Goal: Task Accomplishment & Management: Manage account settings

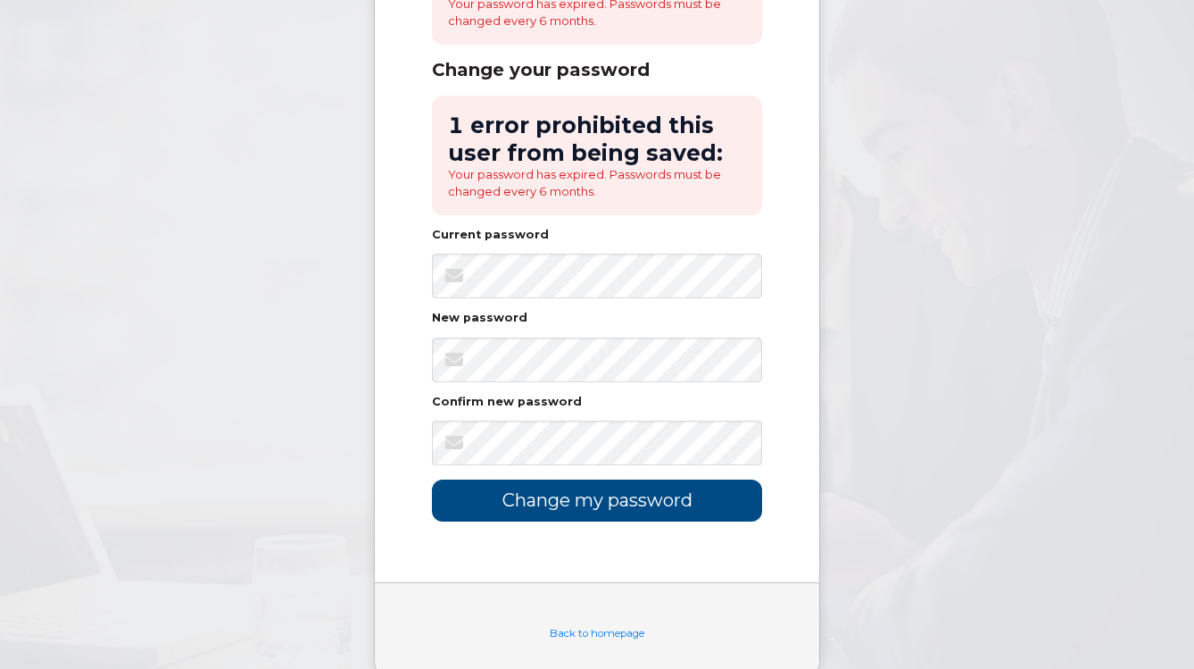
scroll to position [252, 0]
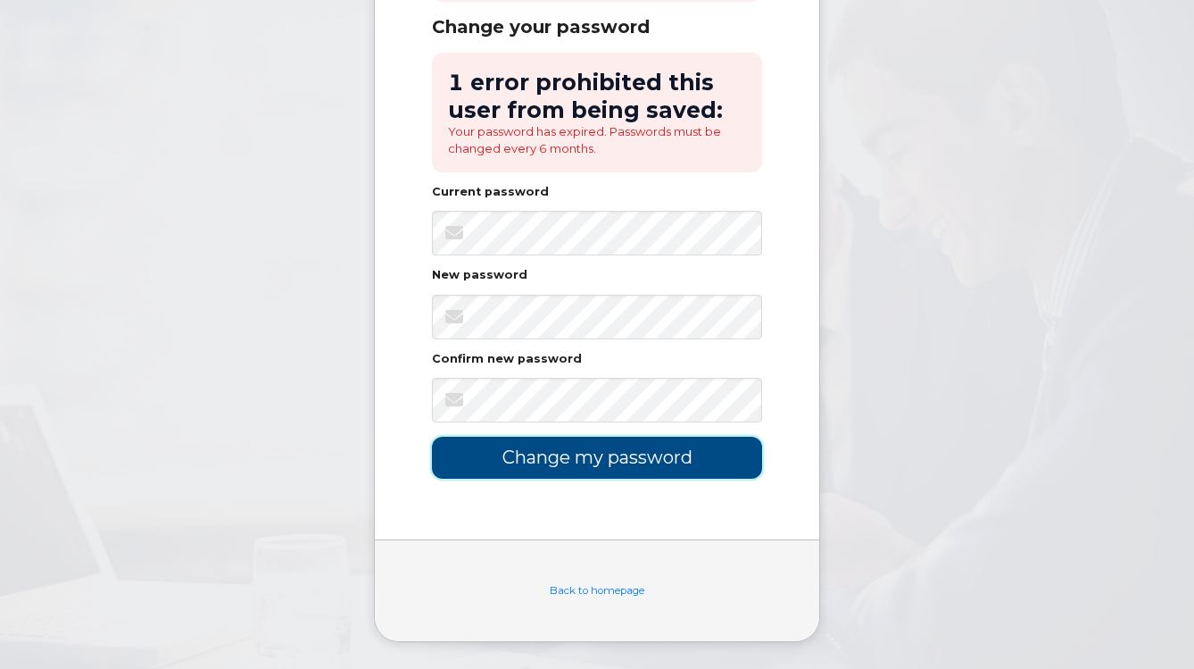
click at [611, 460] on input "Change my password" at bounding box center [597, 457] width 330 height 42
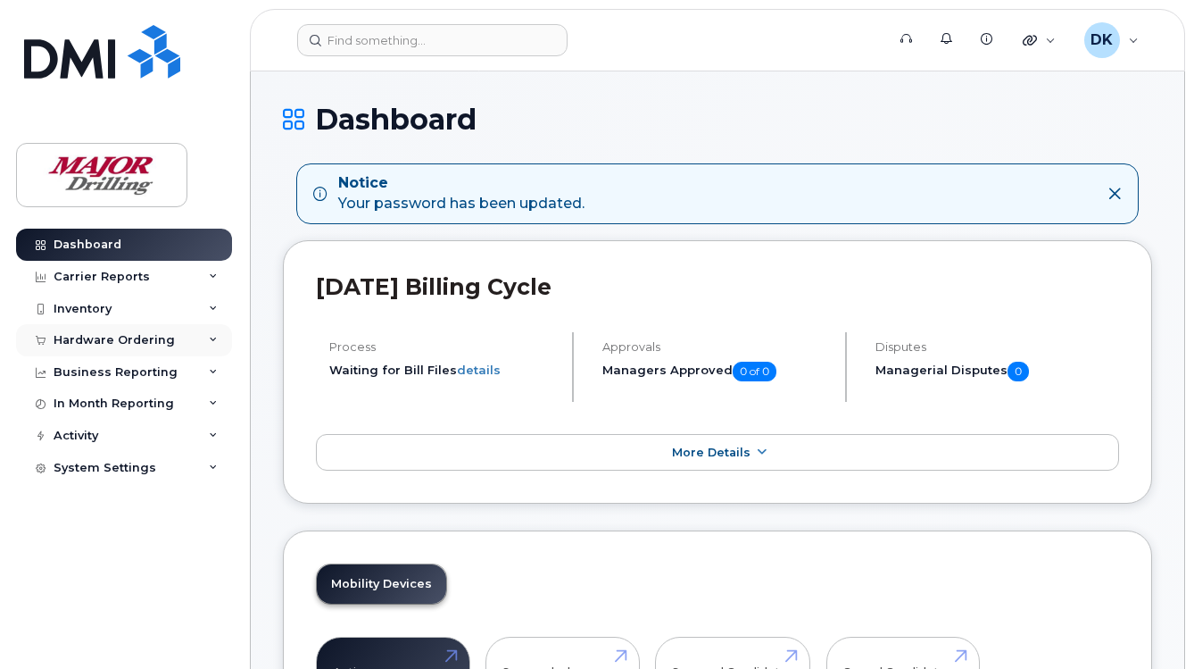
click at [101, 339] on div "Hardware Ordering" at bounding box center [114, 340] width 121 height 14
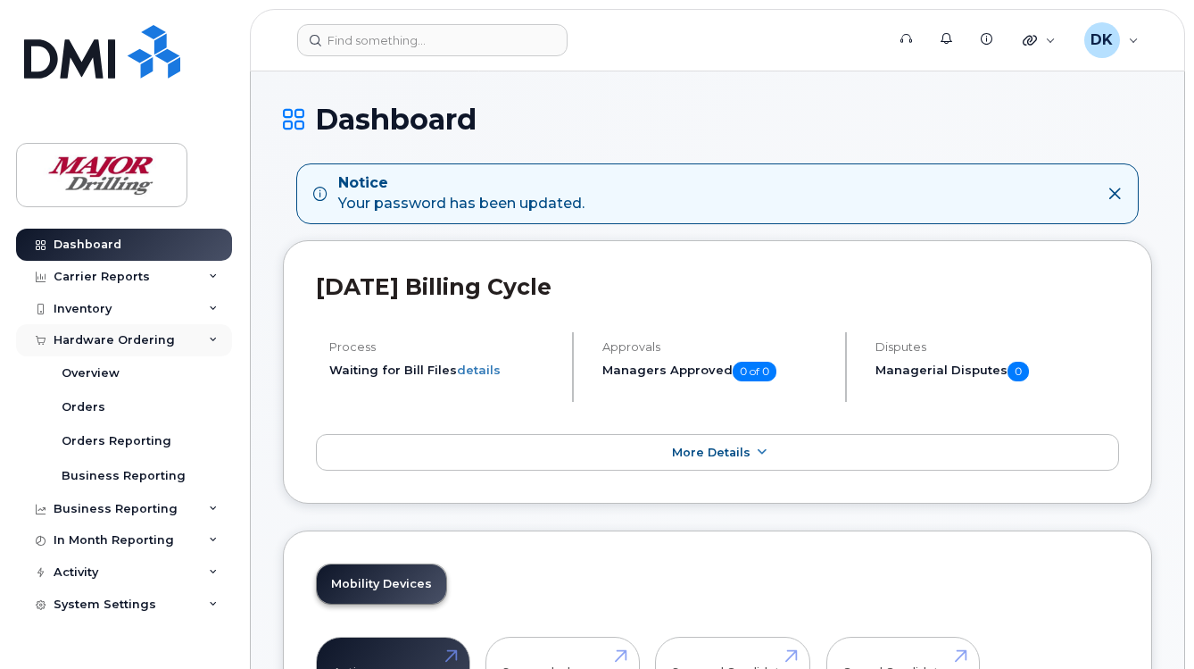
click at [125, 339] on div "Hardware Ordering" at bounding box center [114, 340] width 121 height 14
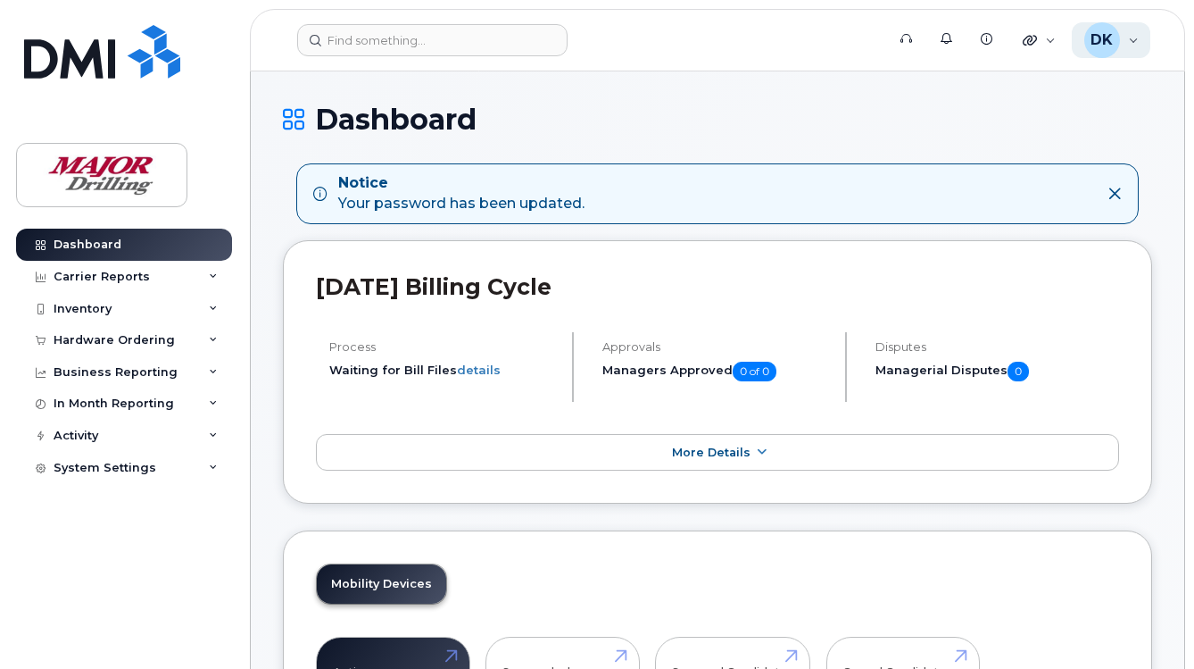
click at [1121, 41] on div "DK Dan Kowalson Wireless Admin" at bounding box center [1111, 40] width 79 height 36
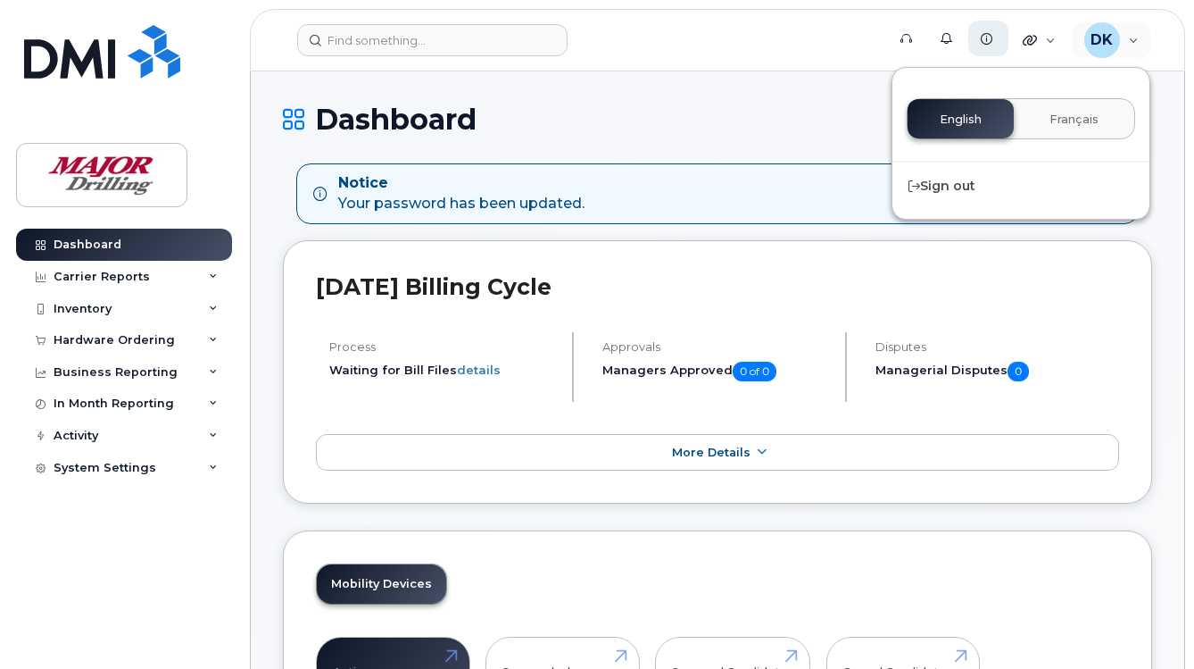
drag, startPoint x: 802, startPoint y: 111, endPoint x: 991, endPoint y: 43, distance: 200.2
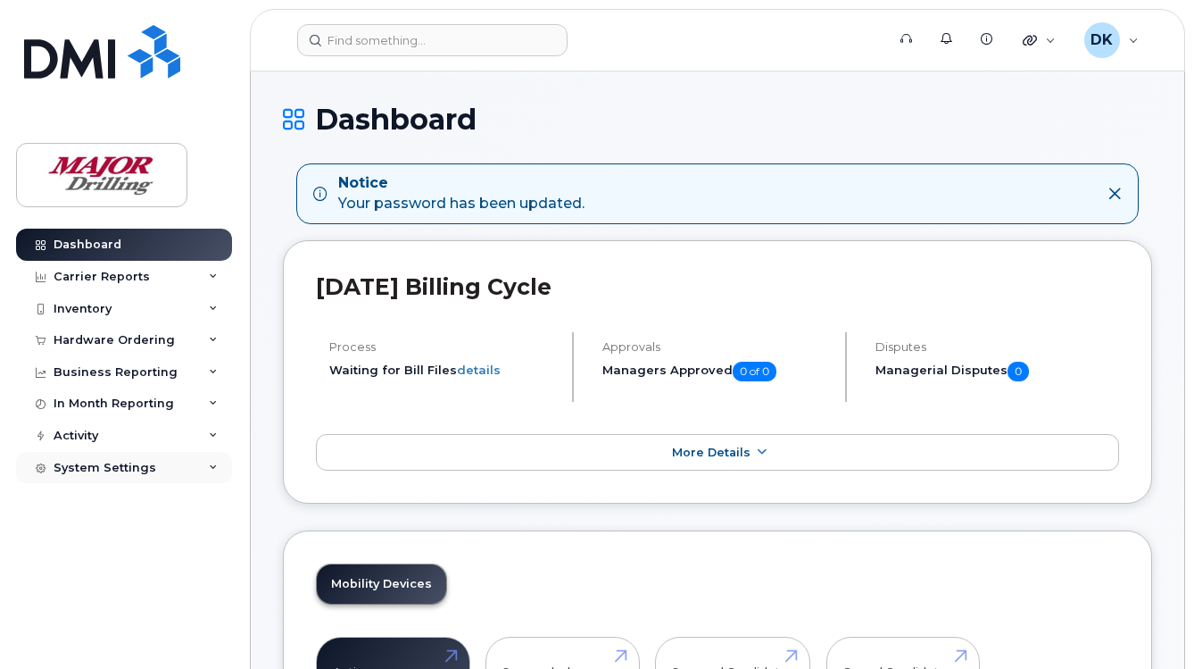
click at [127, 469] on div "System Settings" at bounding box center [105, 468] width 103 height 14
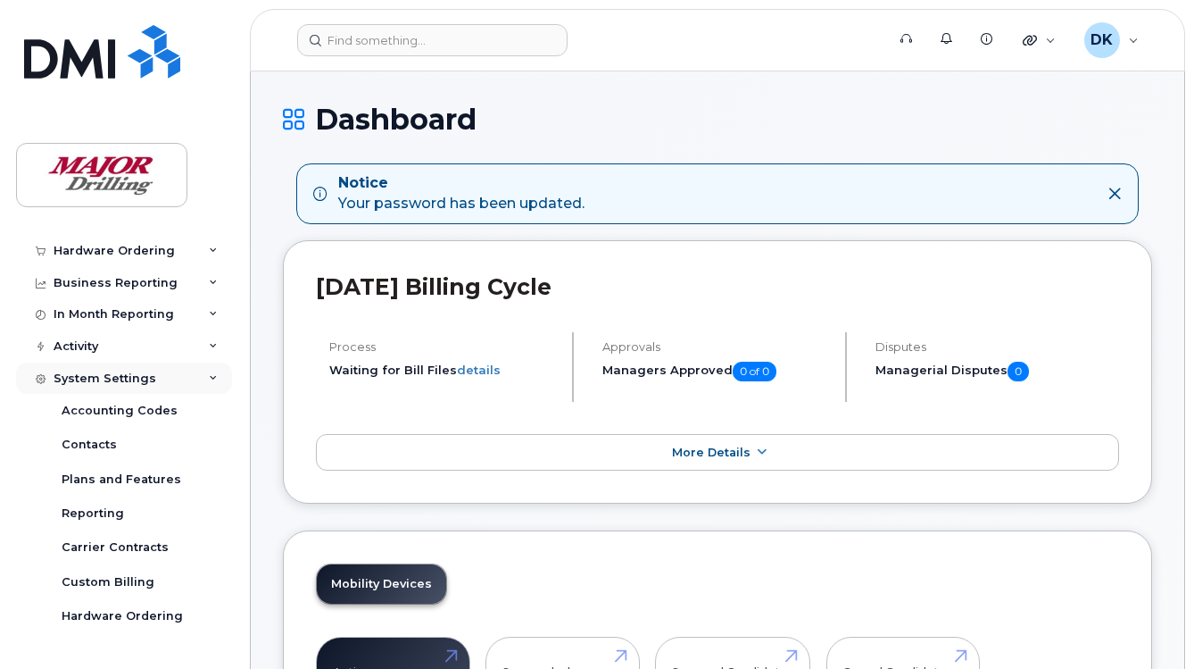
scroll to position [148, 0]
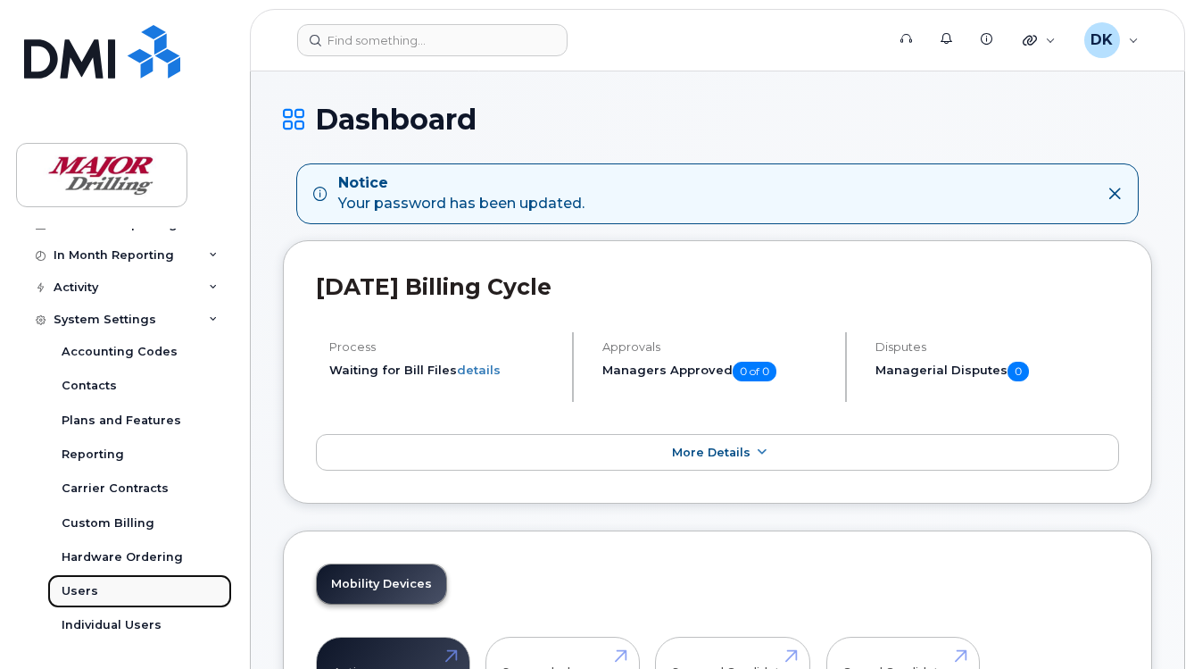
click at [83, 594] on div "Users" at bounding box center [80, 591] width 37 height 16
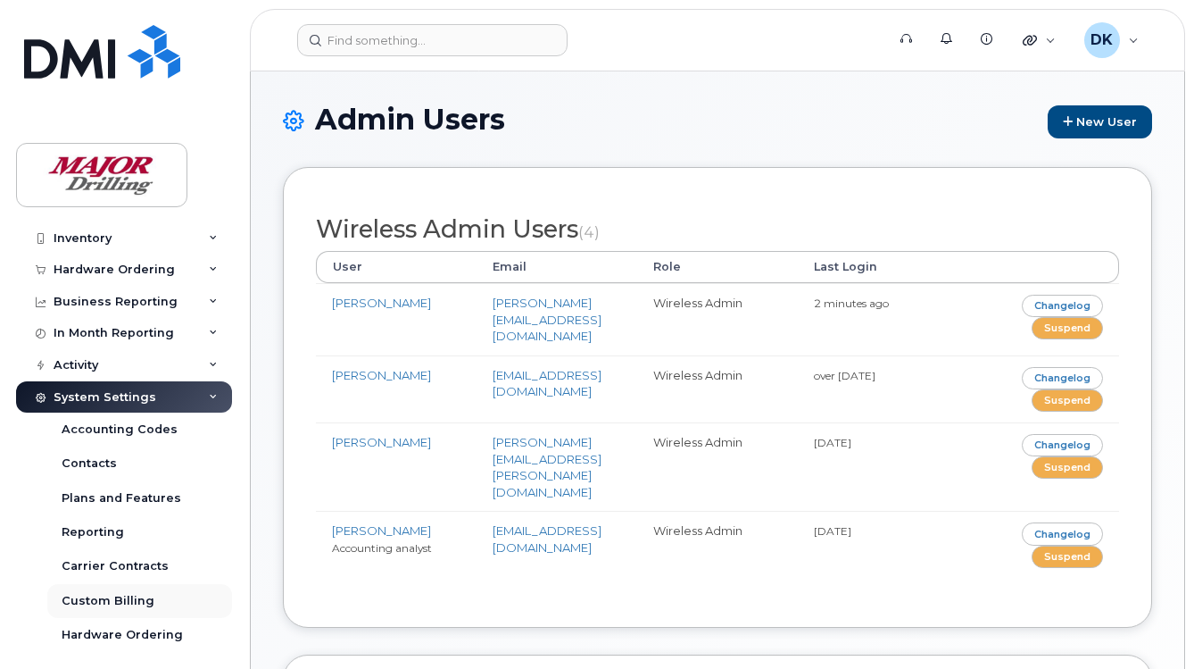
scroll to position [148, 0]
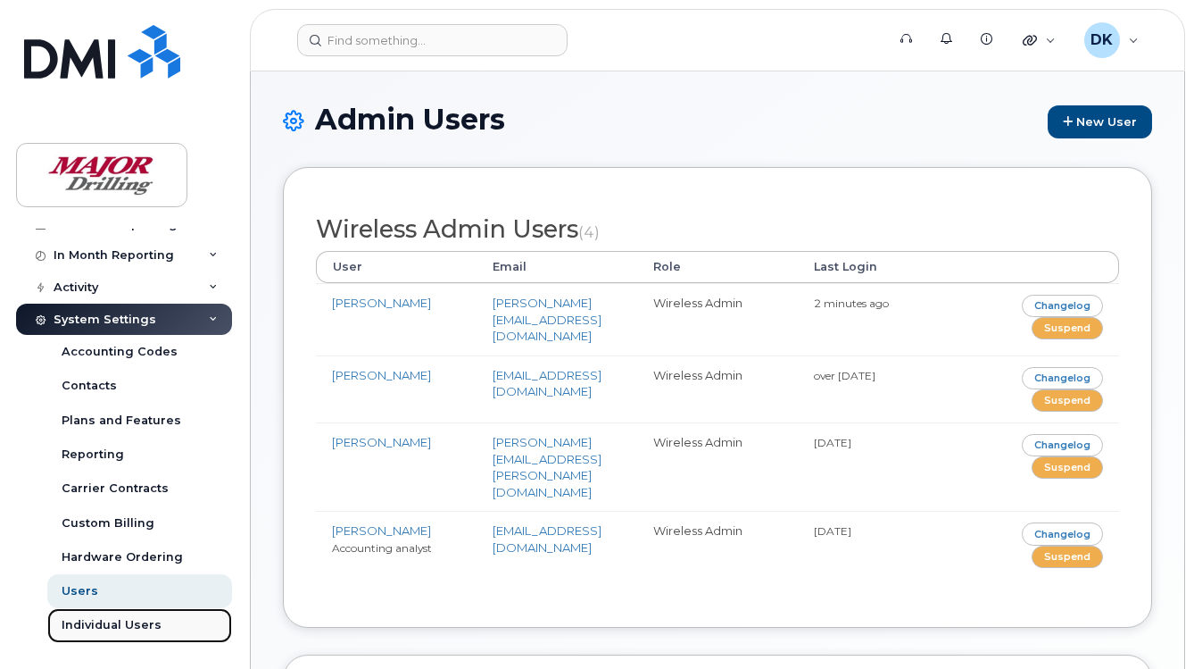
click at [99, 627] on div "Individual Users" at bounding box center [112, 625] width 100 height 16
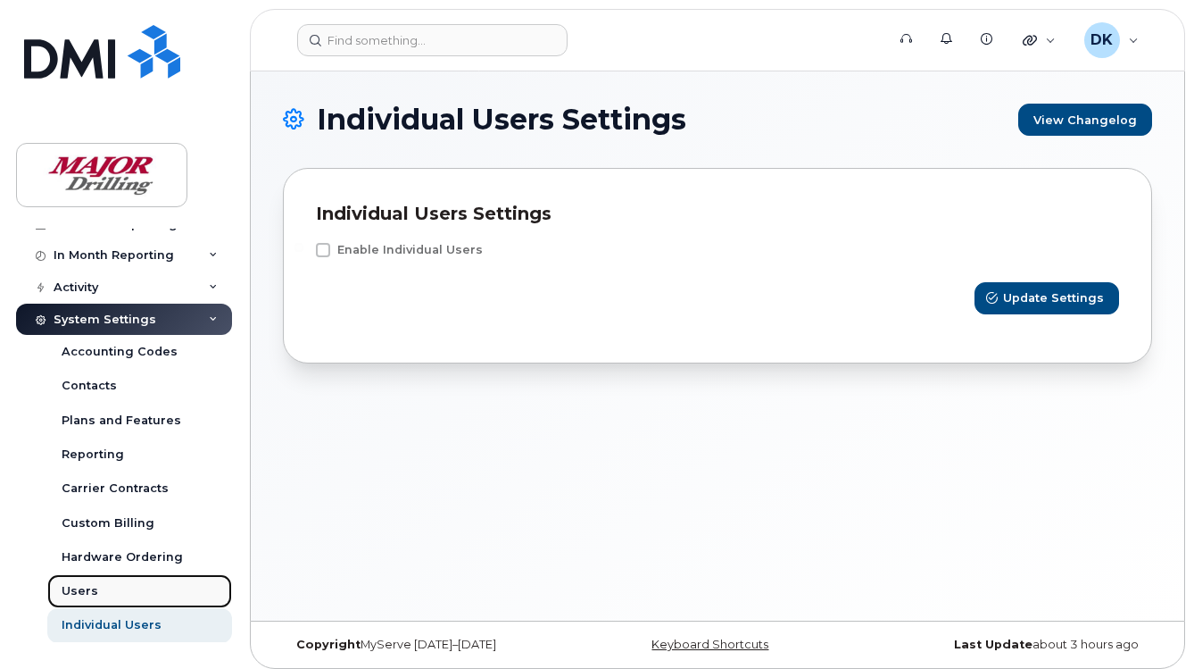
click at [81, 591] on div "Users" at bounding box center [80, 591] width 37 height 16
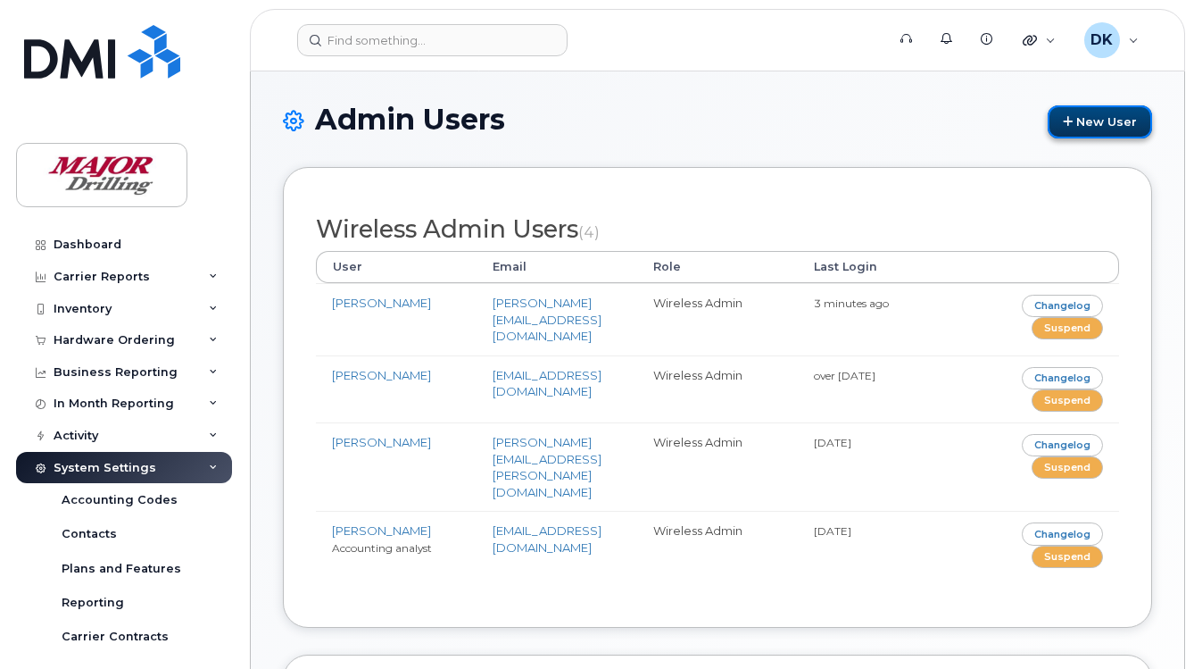
click at [1102, 122] on link "New User" at bounding box center [1100, 121] width 104 height 33
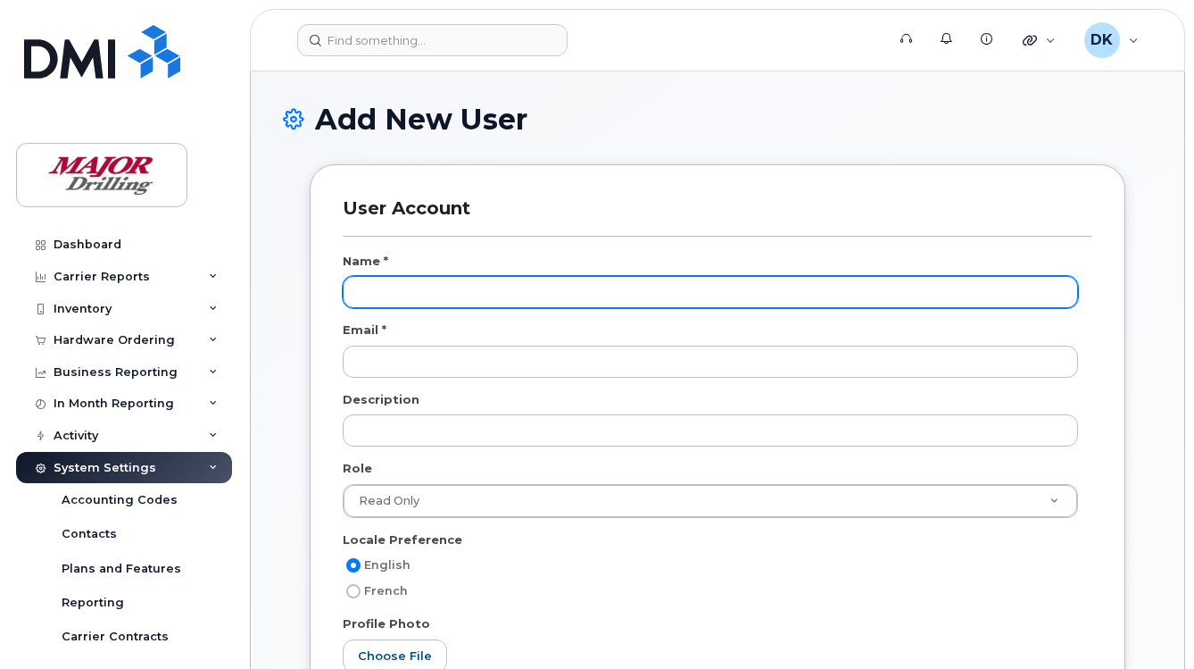
click at [390, 293] on input "text" at bounding box center [710, 292] width 735 height 32
type input "[PERSON_NAME]"
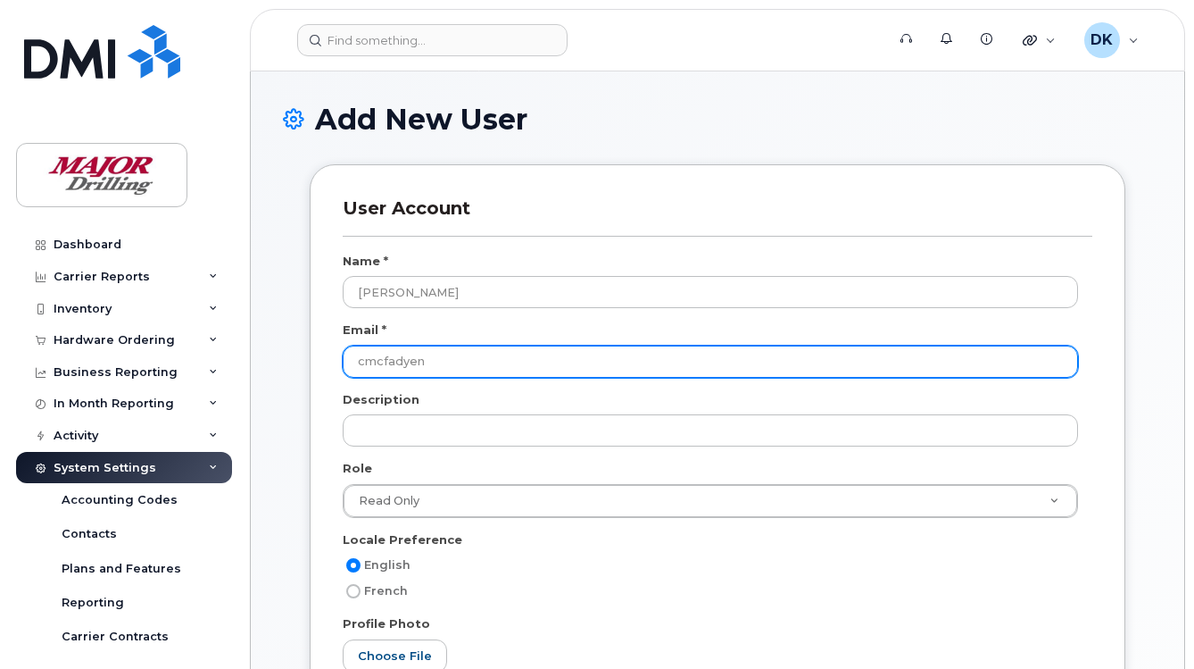
type input "[EMAIL_ADDRESS][DOMAIN_NAME]"
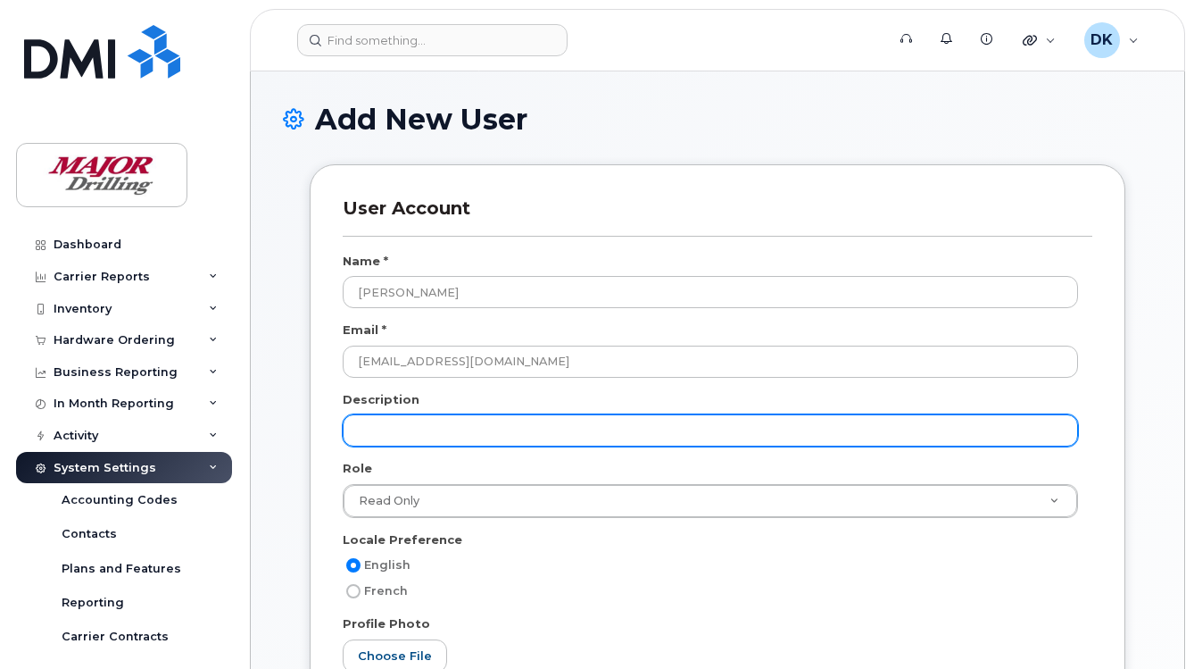
click at [402, 436] on input "text" at bounding box center [710, 430] width 735 height 32
type input "Controller"
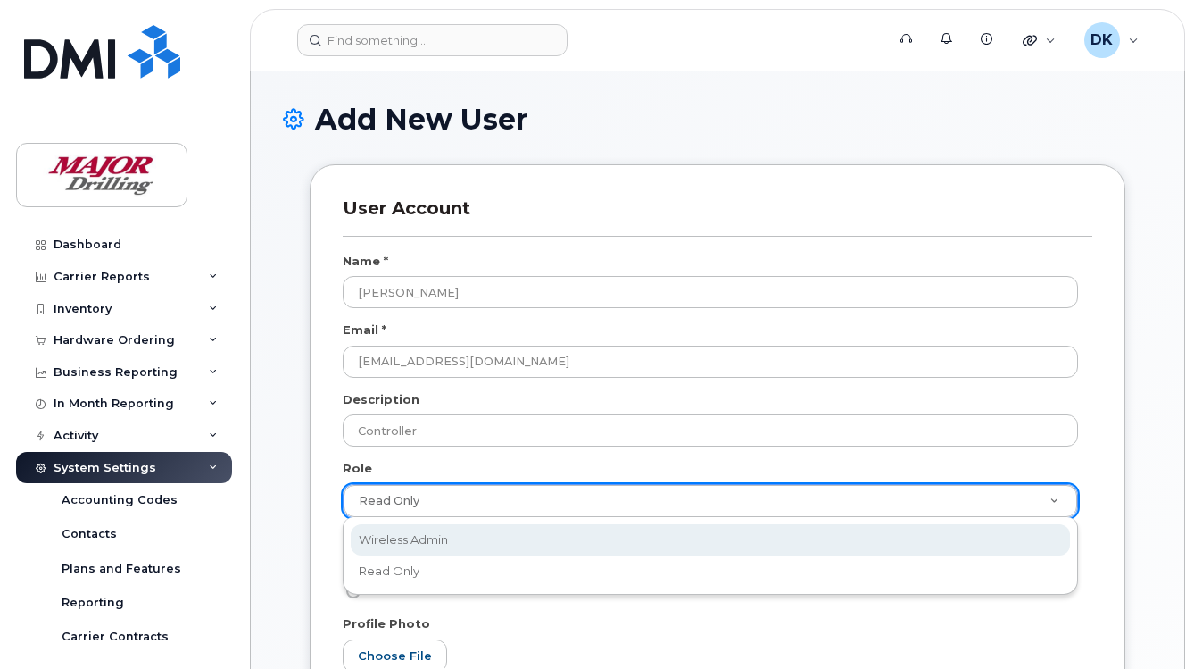
scroll to position [0, 5]
select select "wireless_admin"
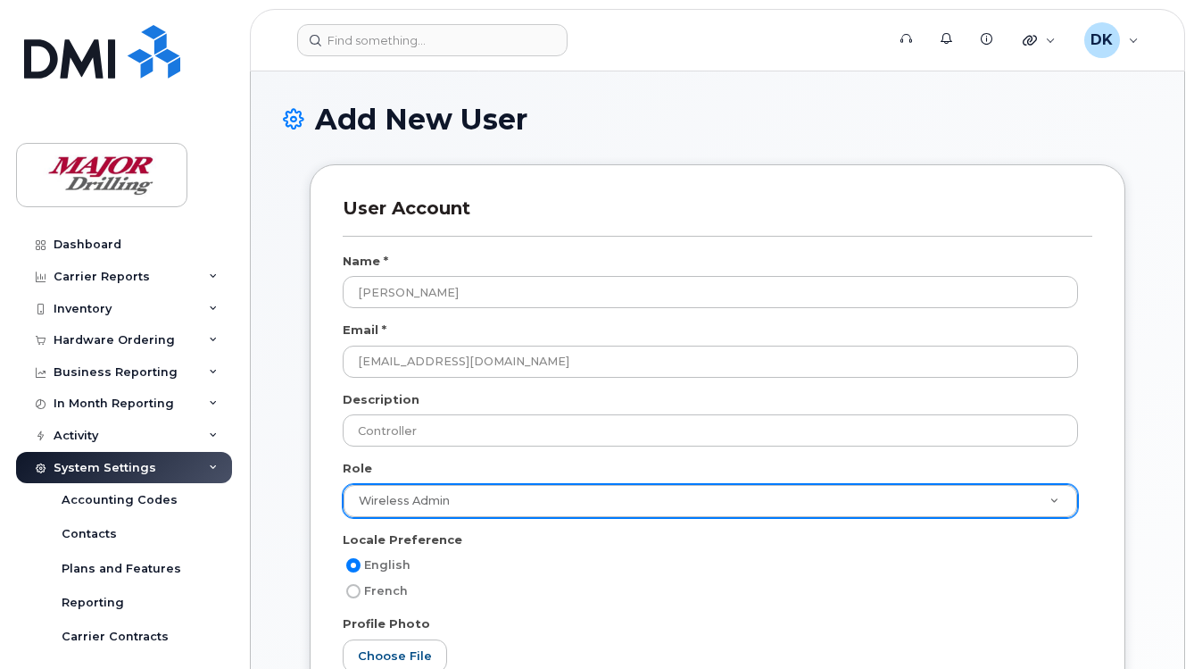
click at [585, 578] on div "English French" at bounding box center [718, 577] width 750 height 47
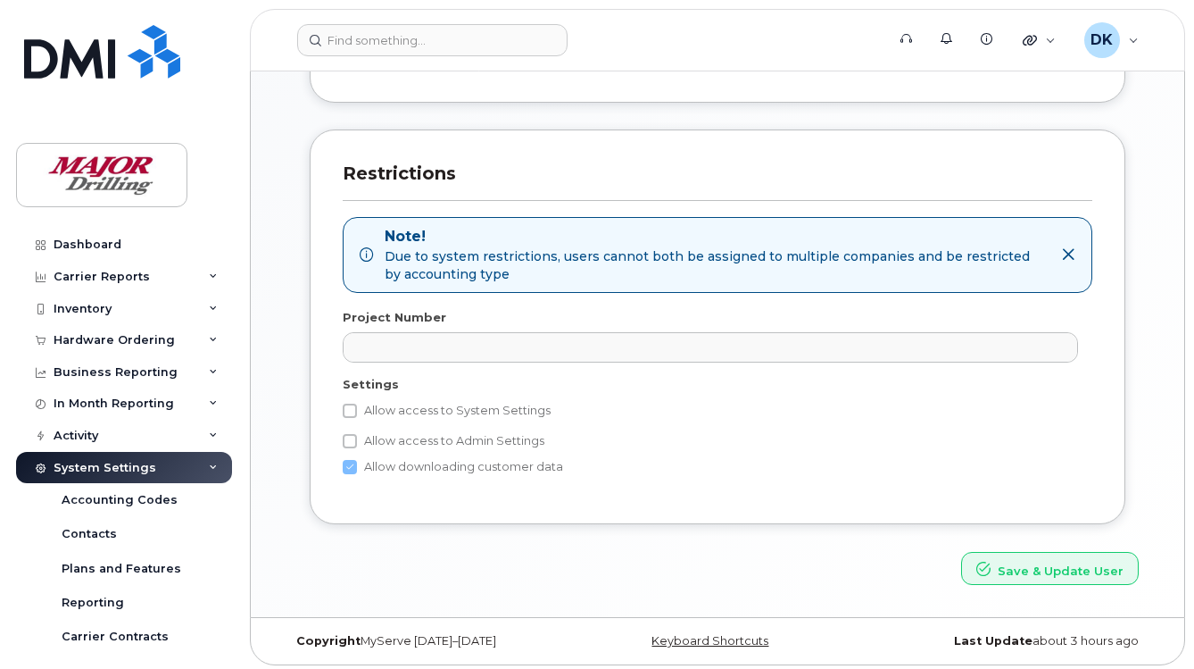
scroll to position [642, 0]
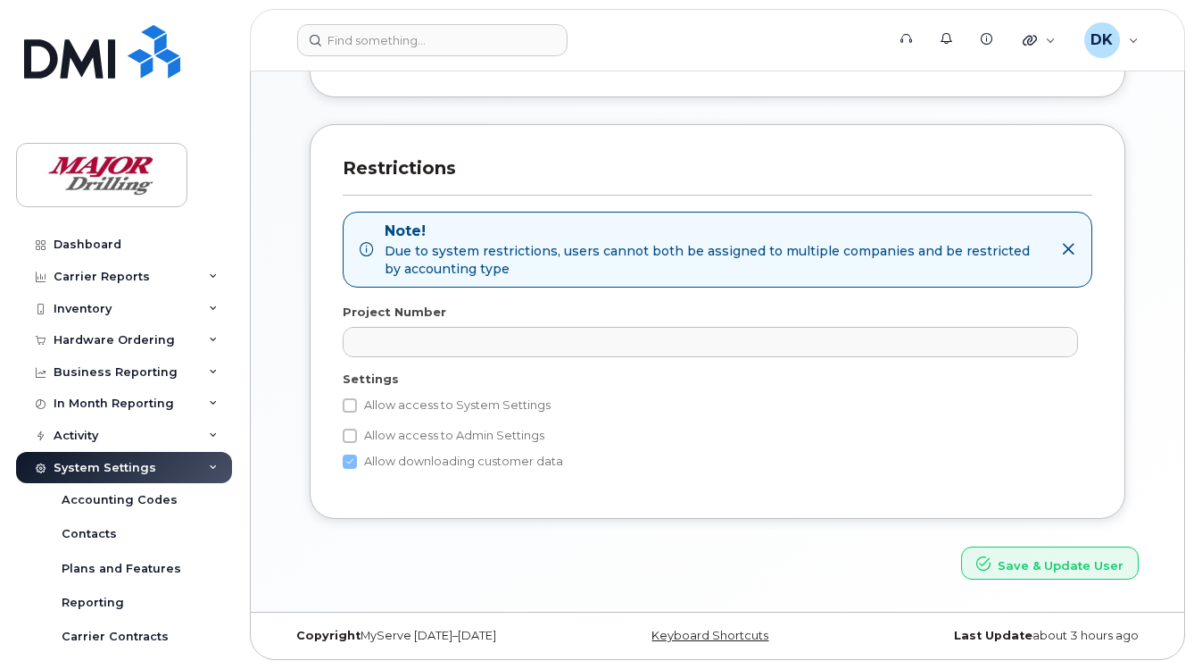
drag, startPoint x: 348, startPoint y: 407, endPoint x: 349, endPoint y: 416, distance: 9.0
click at [348, 406] on input "Allow access to System Settings" at bounding box center [350, 405] width 14 height 14
checkbox input "true"
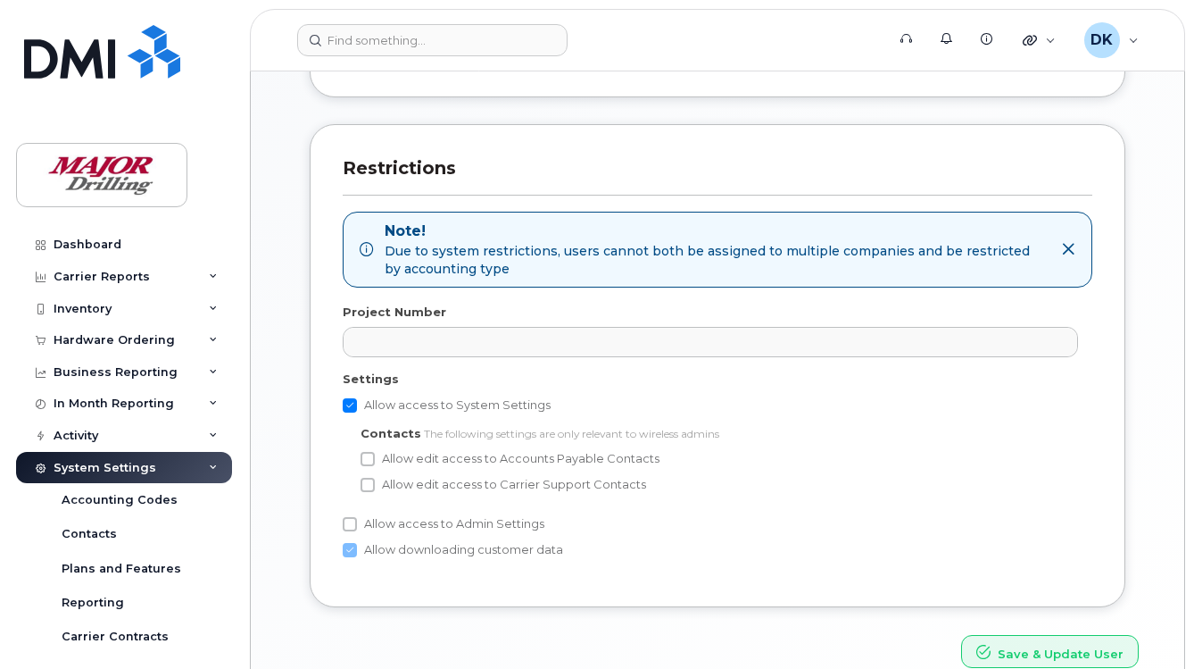
click at [352, 440] on div "Allow access to System Settings Contacts The following settings are only releva…" at bounding box center [718, 478] width 750 height 167
click at [366, 457] on input "Allow edit access to Accounts Payable Contacts" at bounding box center [368, 459] width 14 height 14
checkbox input "true"
click at [368, 481] on input "Allow edit access to Carrier Support Contacts" at bounding box center [368, 485] width 14 height 14
checkbox input "true"
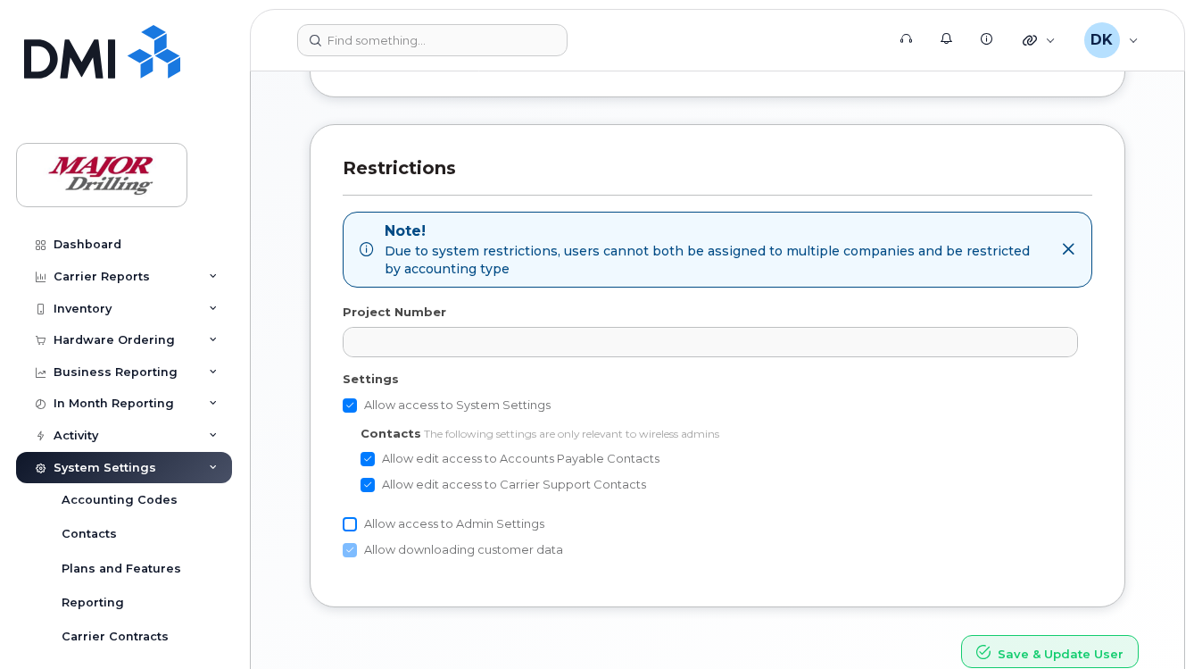
click at [352, 521] on input "Allow access to Admin Settings" at bounding box center [350, 524] width 14 height 14
checkbox input "true"
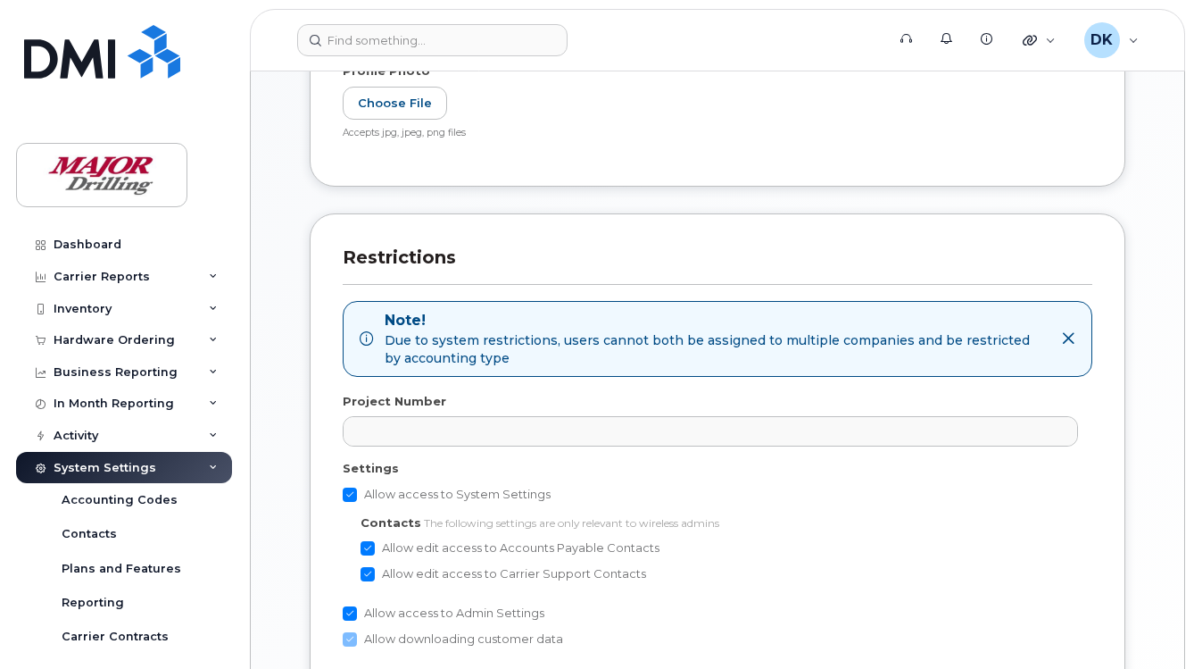
scroll to position [730, 0]
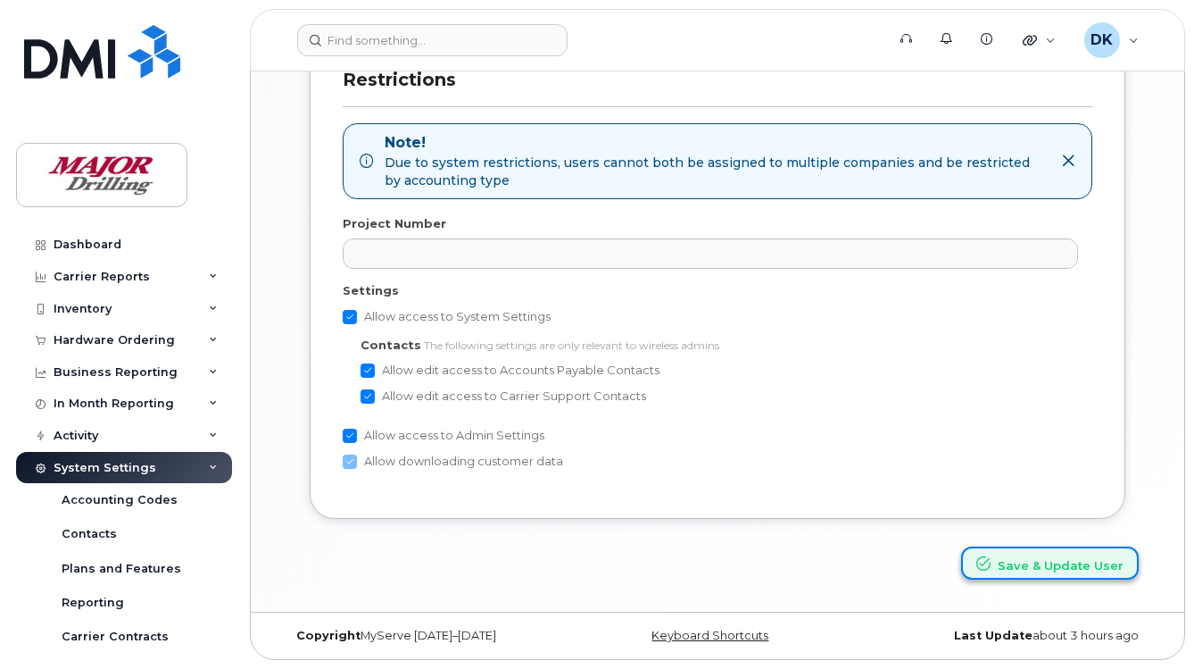
click at [1043, 566] on button "Save & Update User" at bounding box center [1050, 562] width 178 height 33
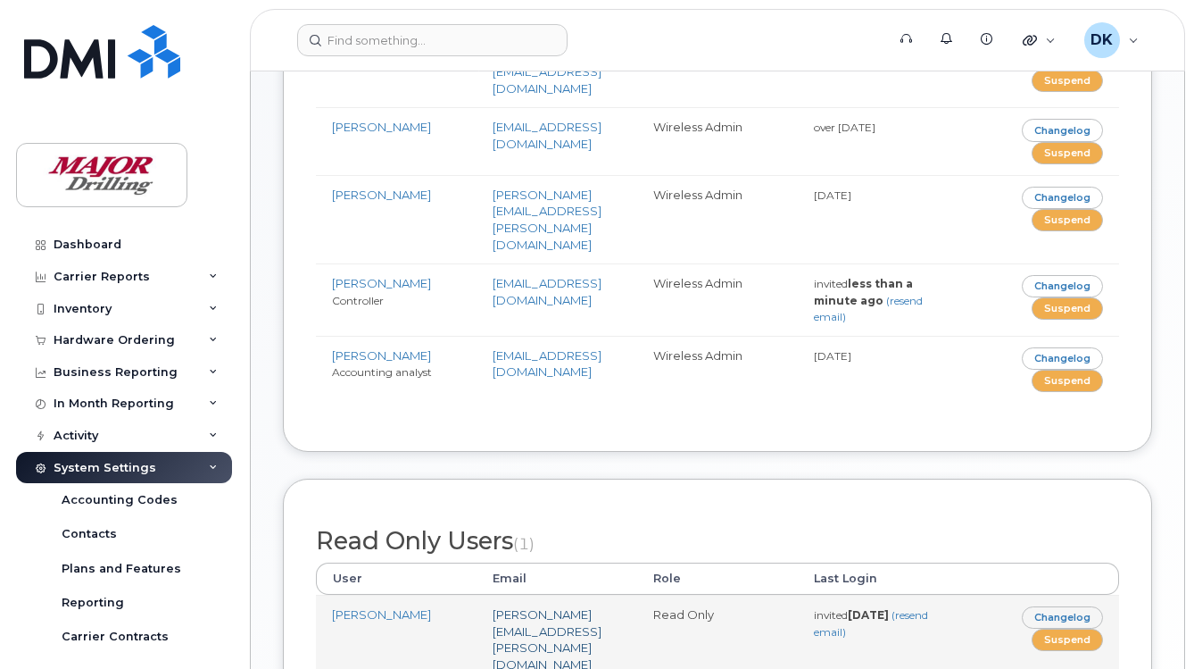
scroll to position [478, 0]
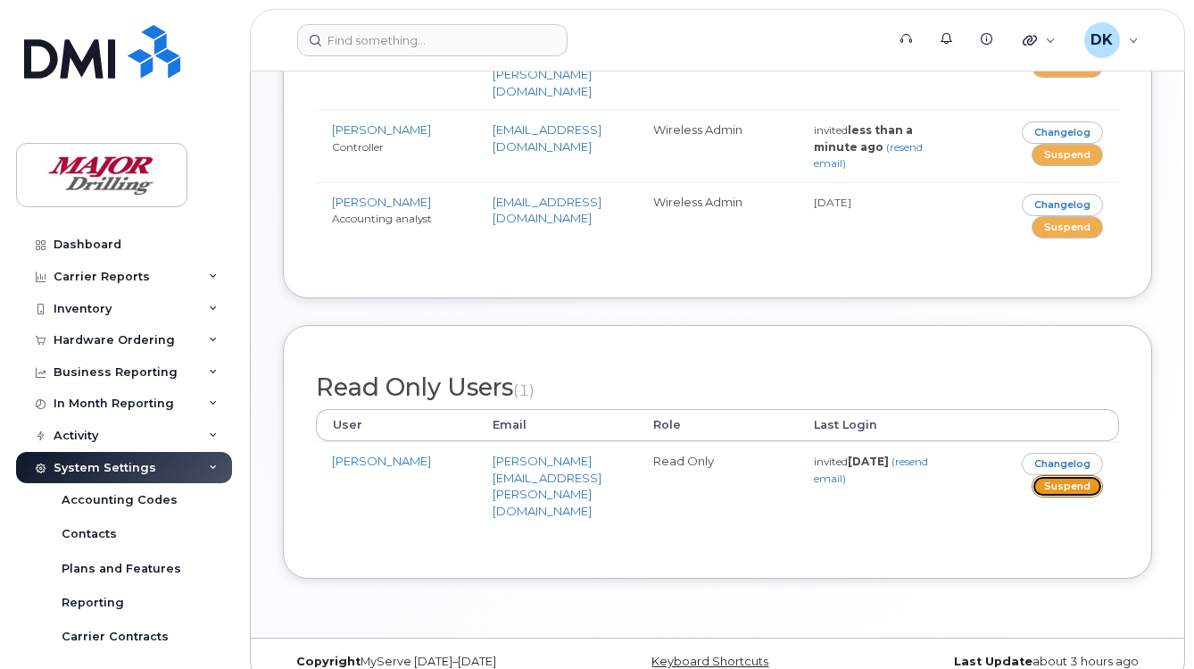
drag, startPoint x: 1065, startPoint y: 484, endPoint x: 694, endPoint y: 62, distance: 562.2
click at [1065, 484] on link "Suspend" at bounding box center [1067, 486] width 71 height 22
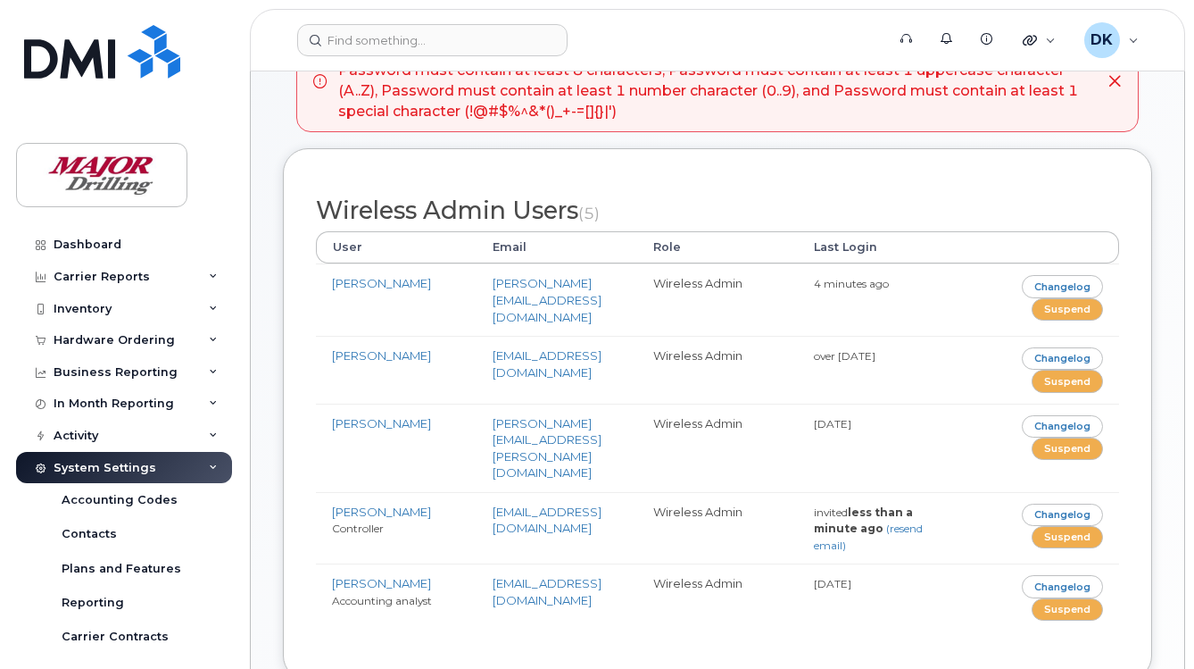
scroll to position [179, 0]
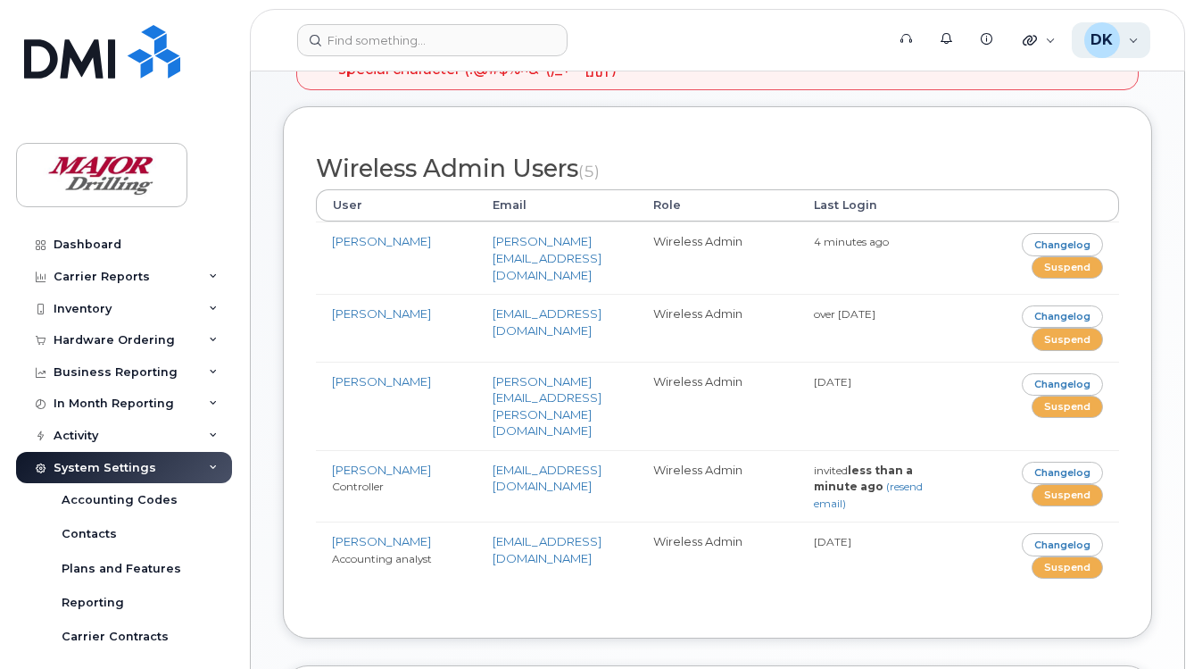
click at [1120, 42] on div "DK [PERSON_NAME] Wireless Admin" at bounding box center [1111, 40] width 79 height 36
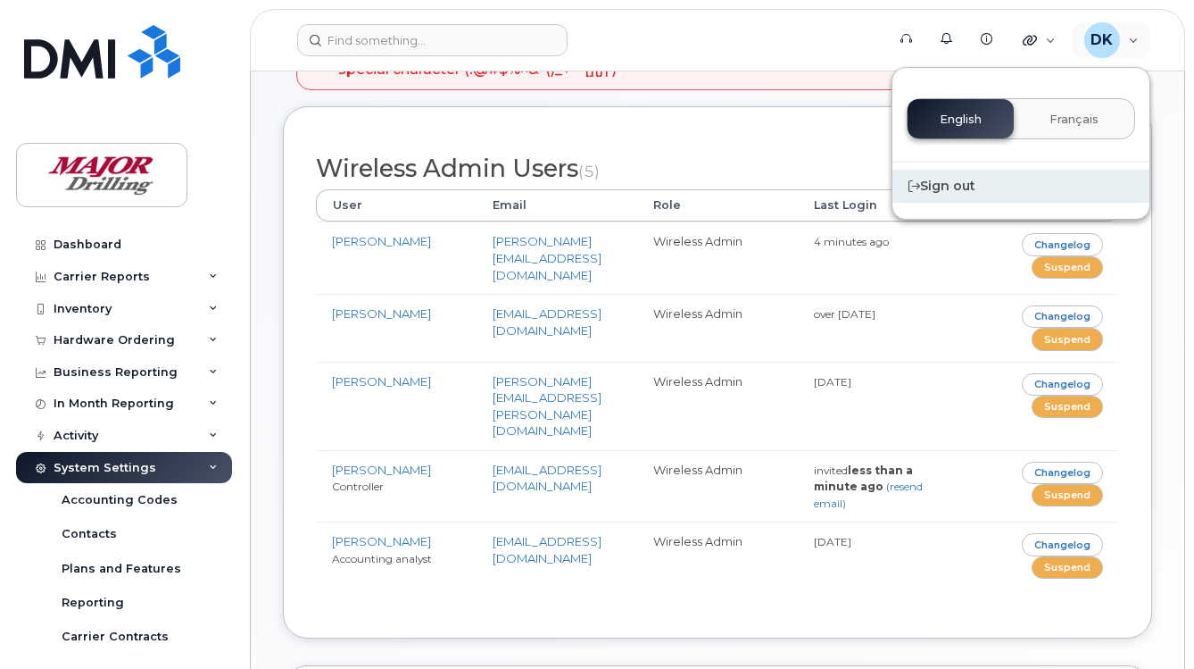
click at [951, 188] on div "Sign out" at bounding box center [1021, 186] width 257 height 33
